Goal: Communication & Community: Participate in discussion

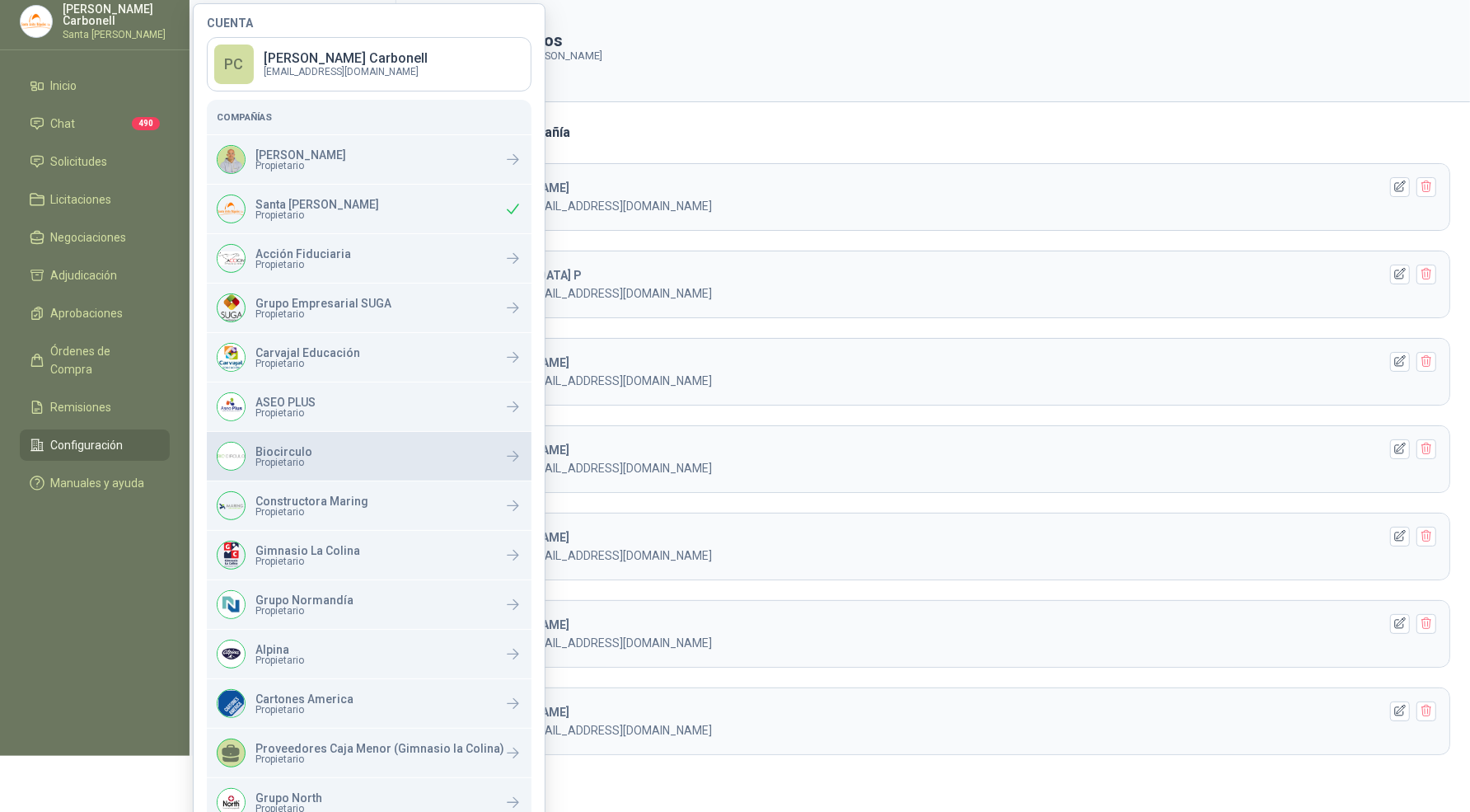
scroll to position [55, 0]
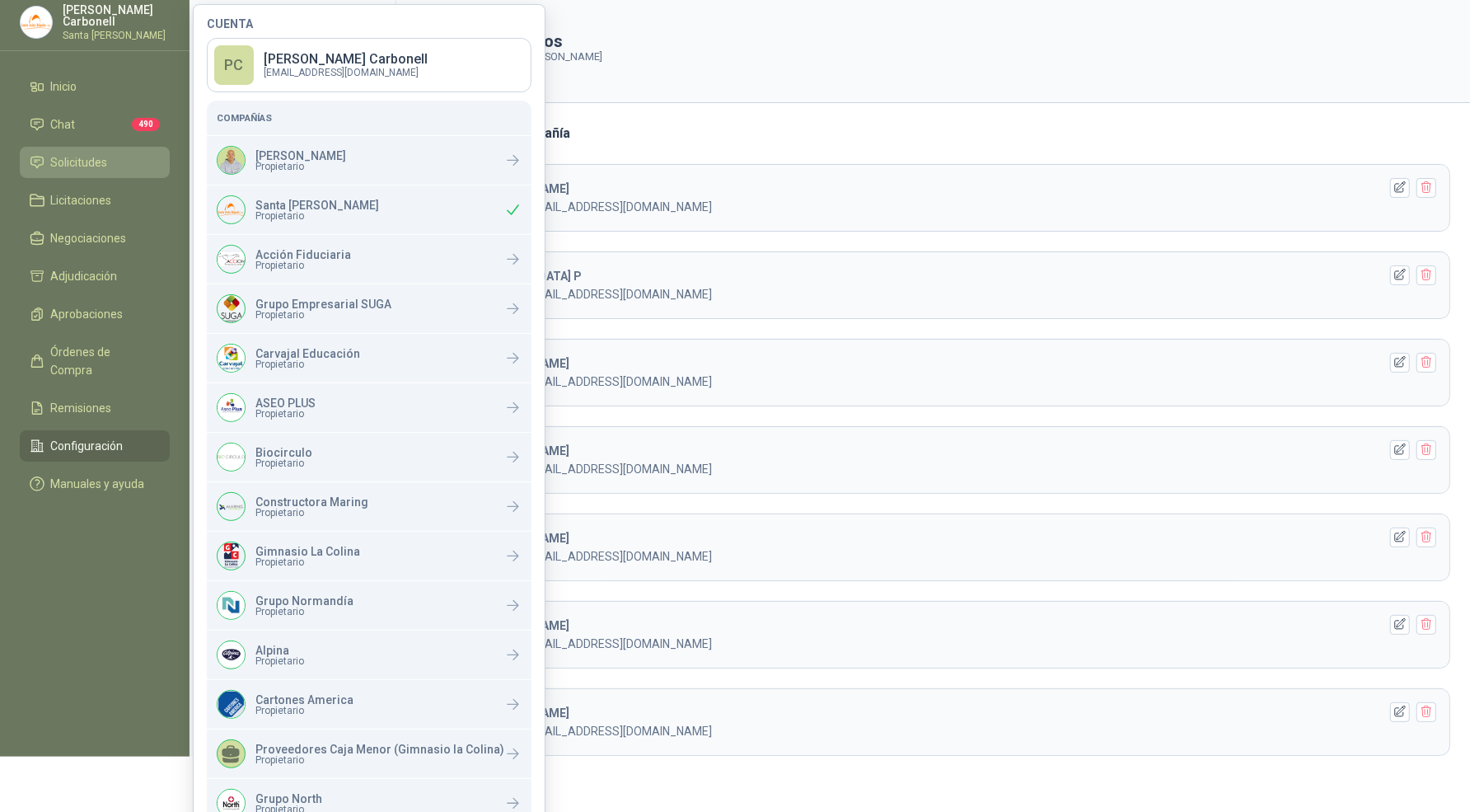
click at [137, 171] on link "Solicitudes" at bounding box center [94, 162] width 150 height 31
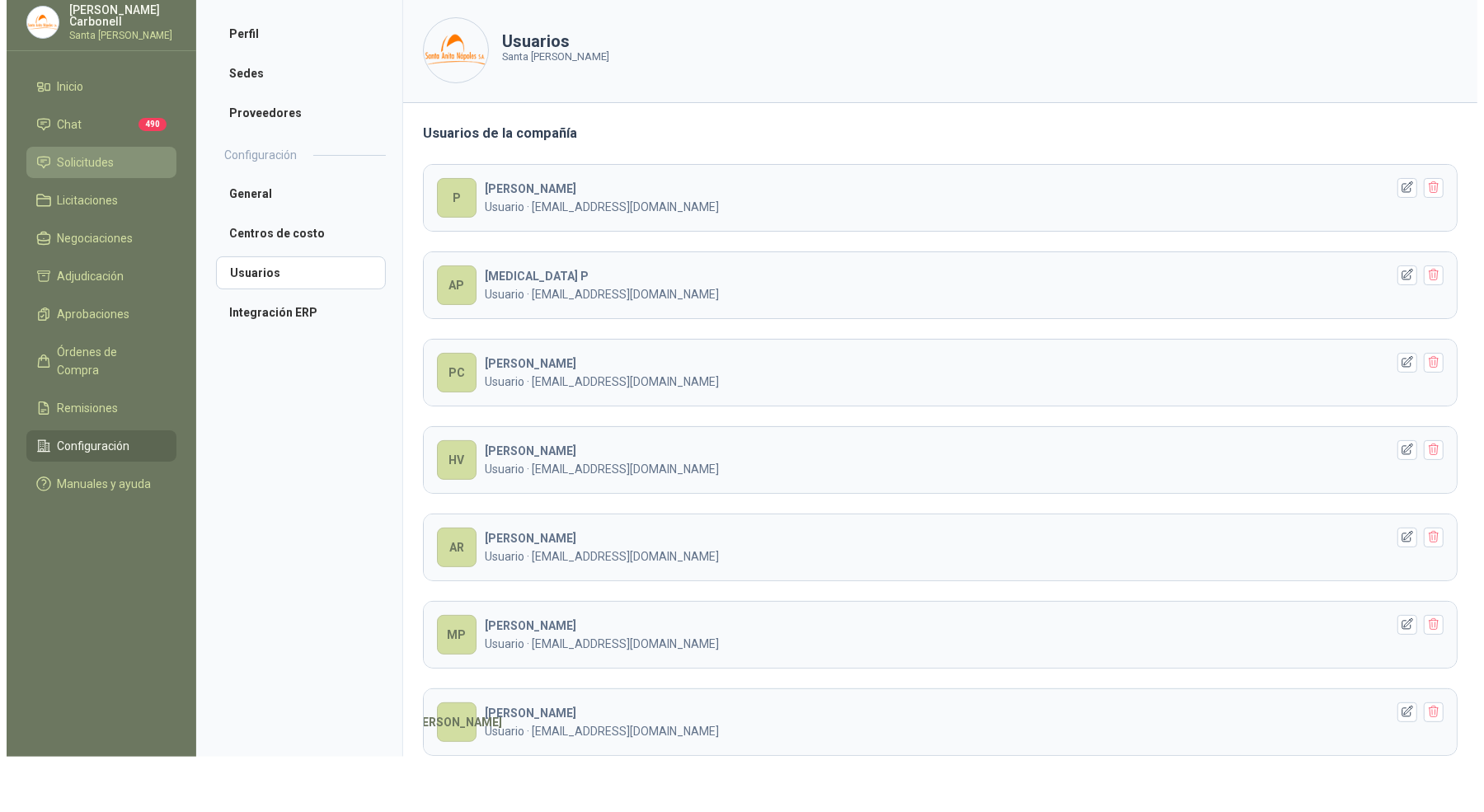
scroll to position [0, 0]
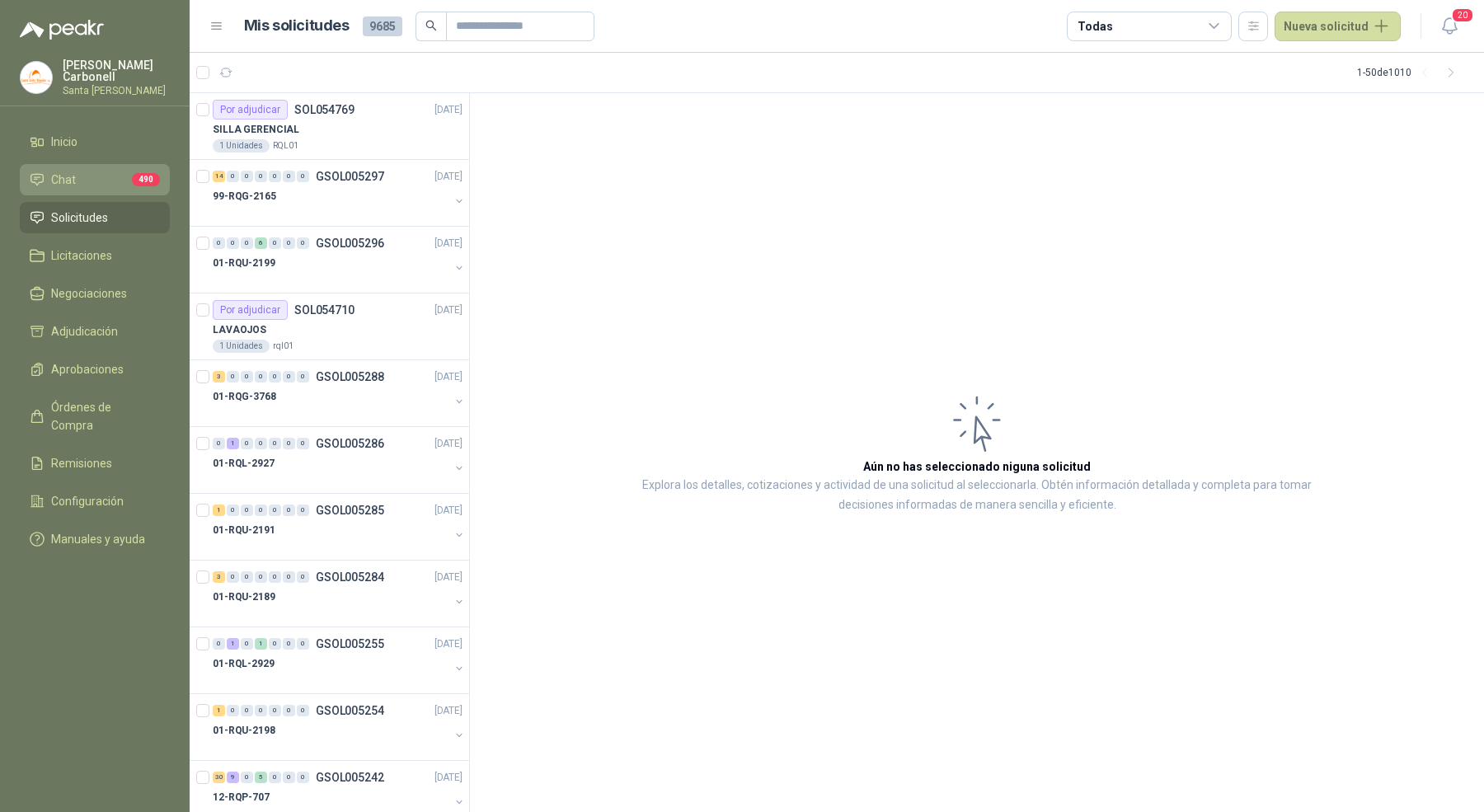
click at [99, 184] on li "Chat 490" at bounding box center [94, 180] width 130 height 18
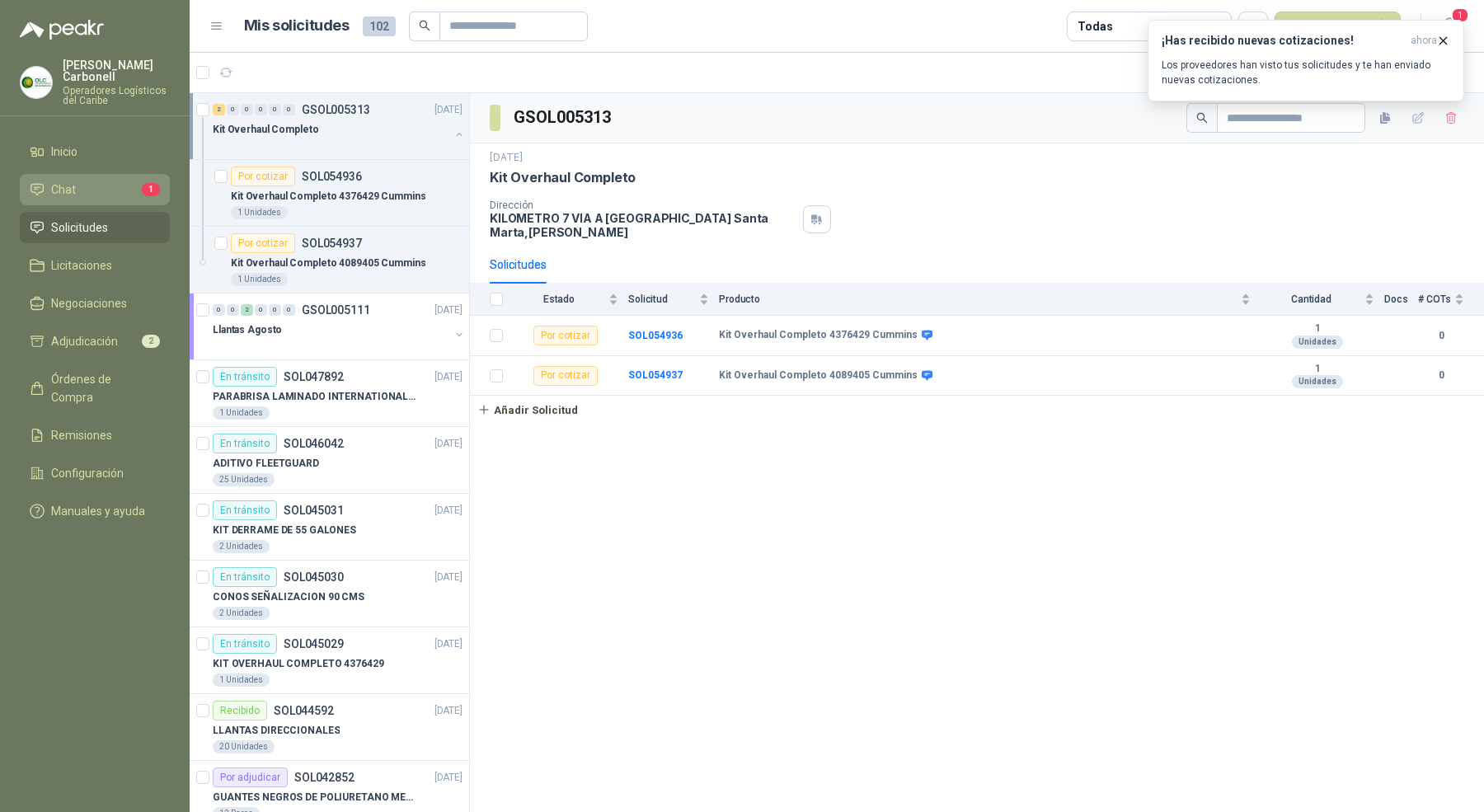
click at [123, 188] on link "Chat 1" at bounding box center [94, 190] width 150 height 31
